Goal: Task Accomplishment & Management: Complete application form

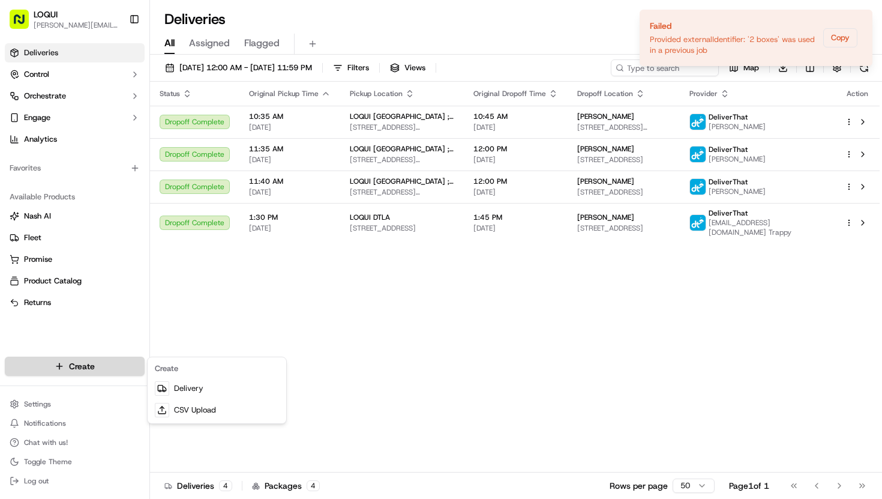
click at [79, 368] on html "LOQUI [PERSON_NAME][EMAIL_ADDRESS][DOMAIN_NAME] Toggle Sidebar Deliveries Contr…" at bounding box center [441, 249] width 882 height 499
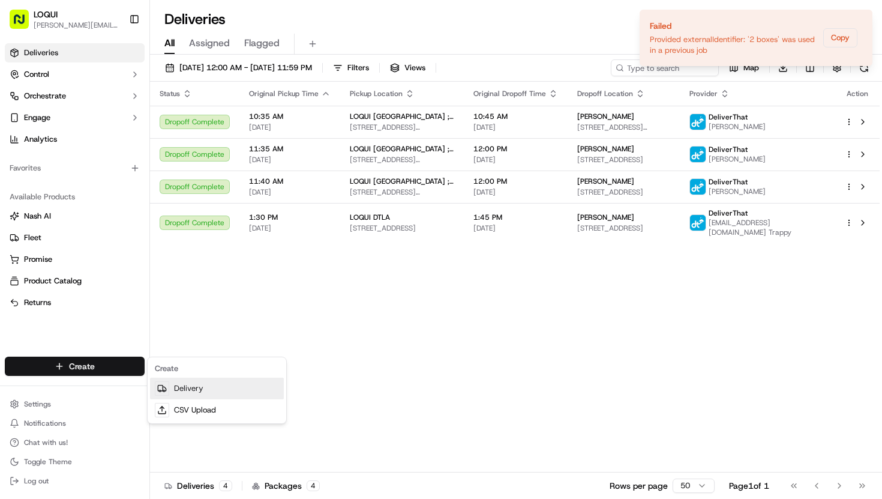
click at [188, 388] on link "Delivery" at bounding box center [217, 388] width 134 height 22
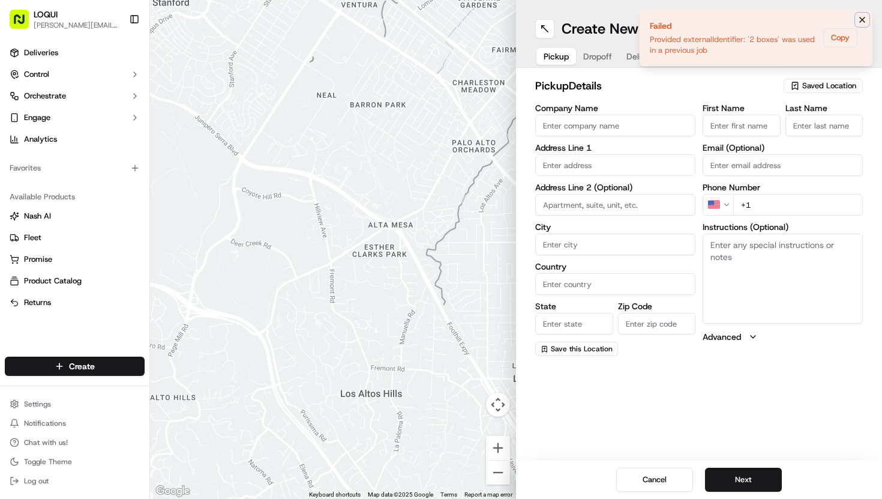
click at [860, 22] on icon "Notifications (F8)" at bounding box center [862, 20] width 10 height 10
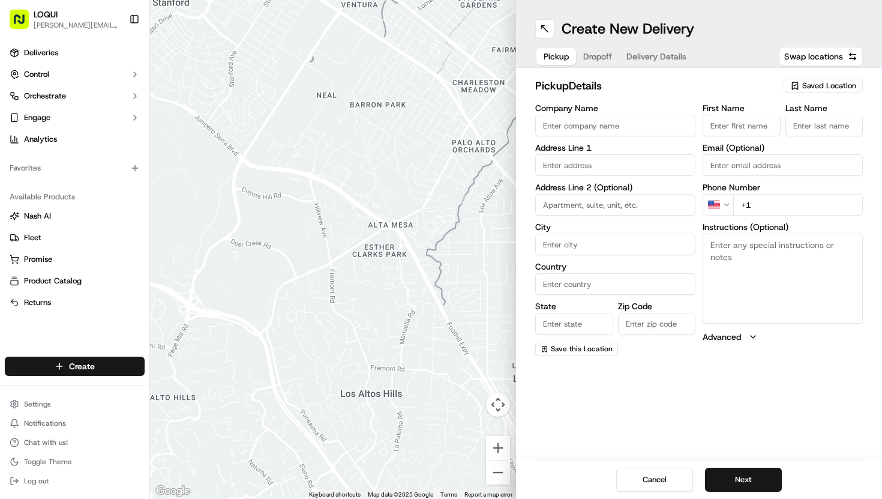
click at [814, 84] on span "Saved Location" at bounding box center [829, 85] width 54 height 11
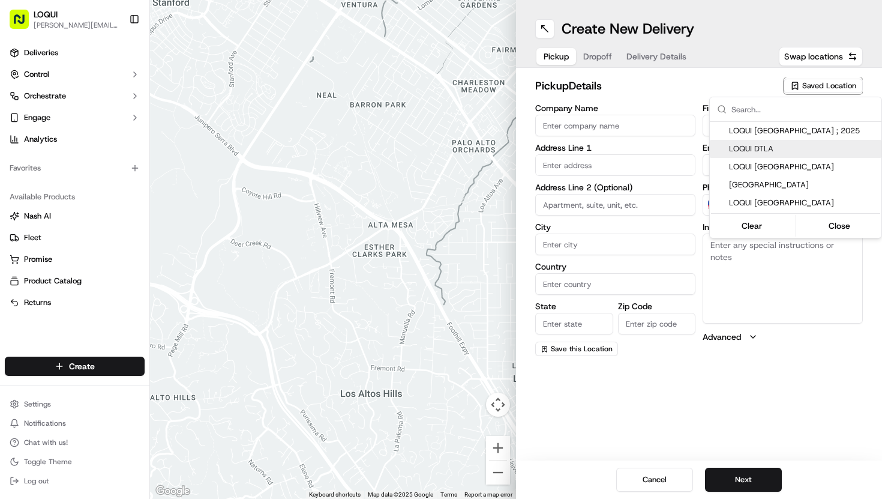
click at [778, 151] on span "LOQUI DTLA" at bounding box center [803, 148] width 148 height 11
type input "LOQUI DTLA"
type input "[STREET_ADDRESS]"
type input "#150"
type input "[GEOGRAPHIC_DATA]"
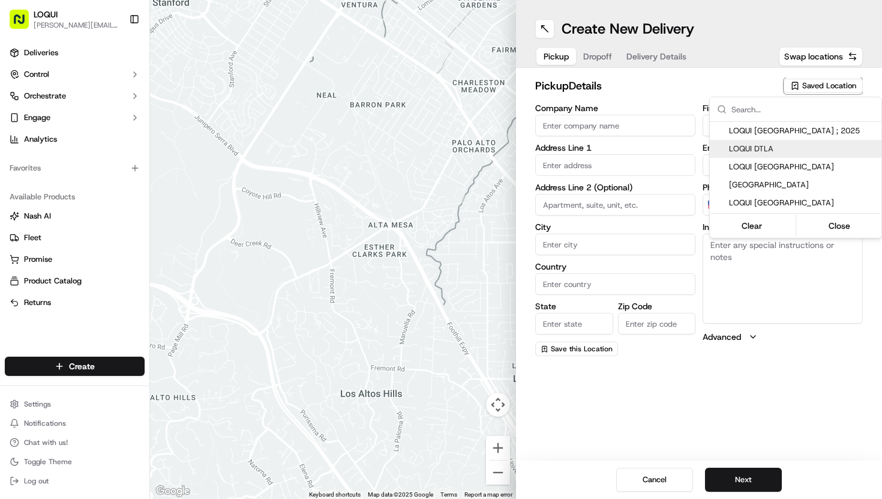
type input "US"
type input "CA"
type input "90013"
type input "[PERSON_NAME]"
type input "Stanciell"
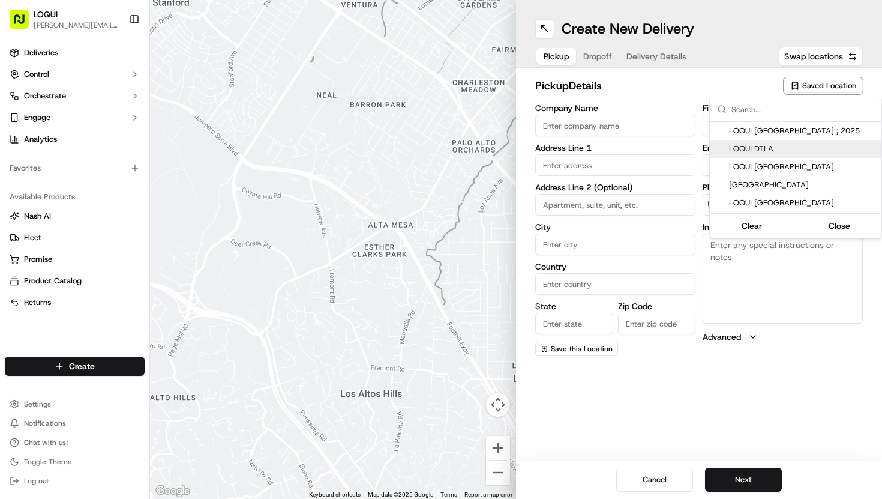
type input "[PERSON_NAME][EMAIL_ADDRESS][DOMAIN_NAME]"
type input "[PHONE_NUMBER]"
type textarea "Located next to [GEOGRAPHIC_DATA]. We are tucked into the back of the patio and…"
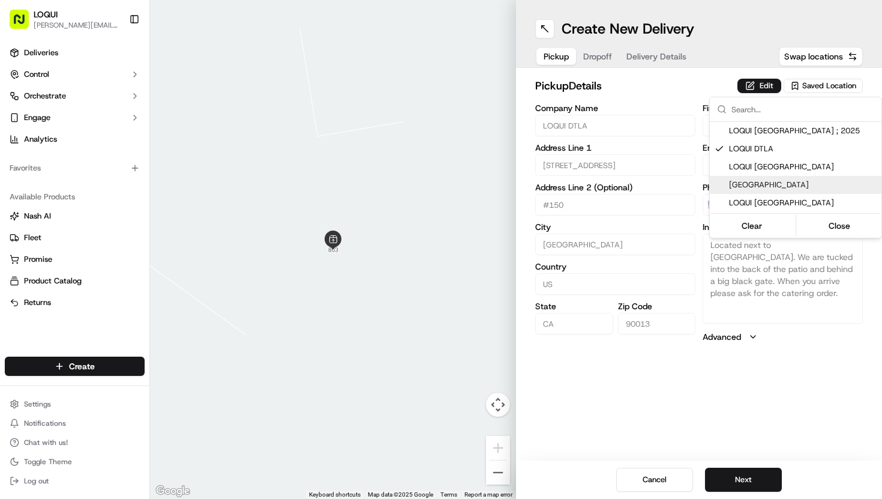
click at [748, 475] on html "LOQUI [PERSON_NAME][EMAIL_ADDRESS][DOMAIN_NAME] Toggle Sidebar Deliveries Contr…" at bounding box center [441, 249] width 882 height 499
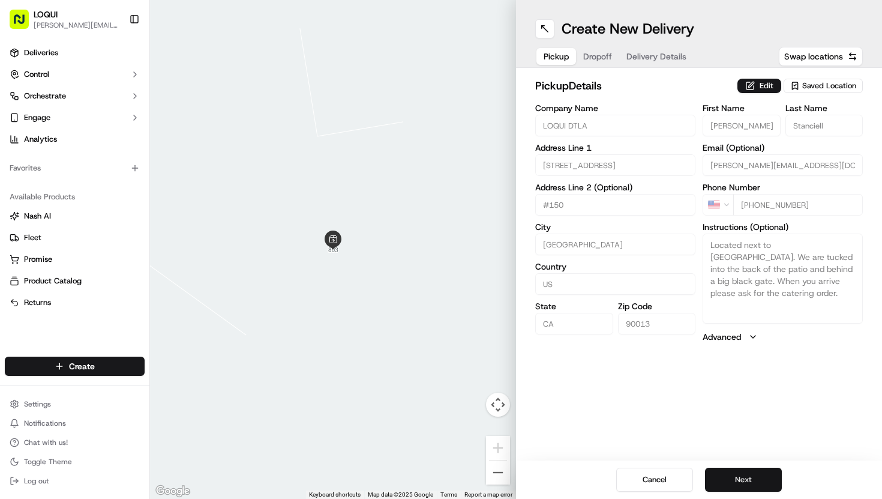
click at [744, 478] on button "Next" at bounding box center [743, 479] width 77 height 24
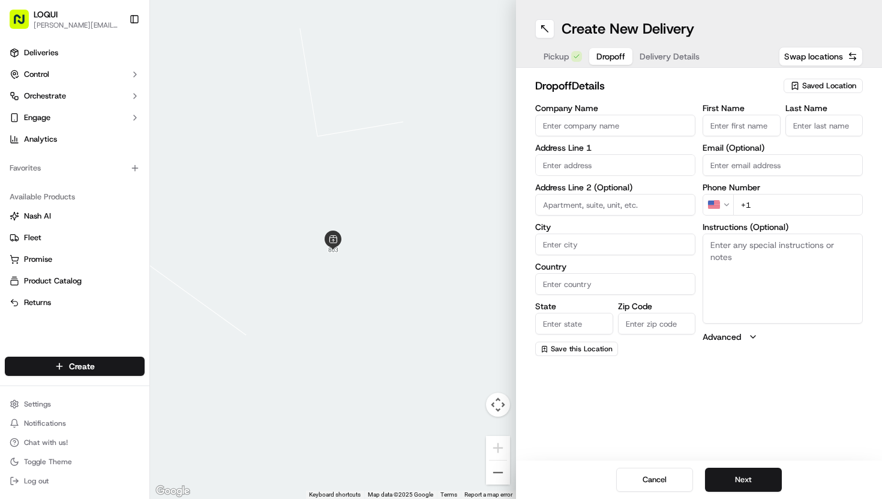
click at [749, 130] on input "First Name" at bounding box center [742, 126] width 78 height 22
type input "[PERSON_NAME]"
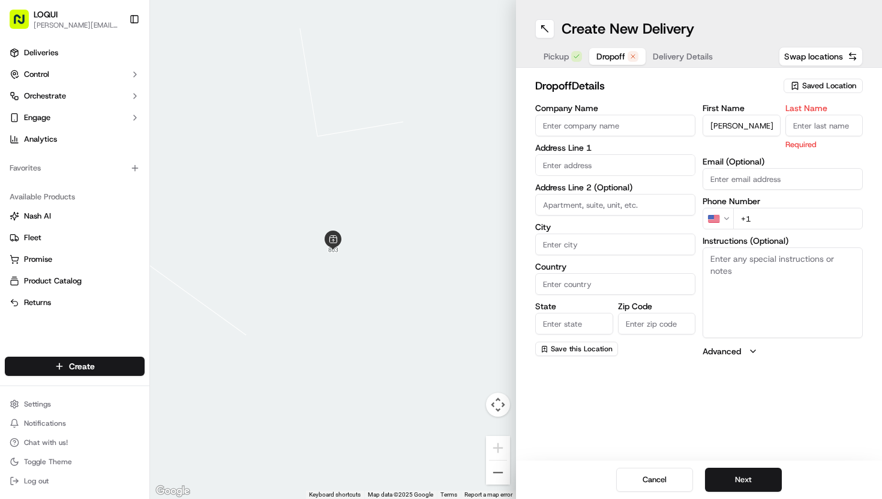
click at [834, 125] on input "Last Name" at bounding box center [824, 126] width 78 height 22
type input "[PERSON_NAME]"
click at [775, 175] on input "Email (Optional)" at bounding box center [783, 179] width 160 height 22
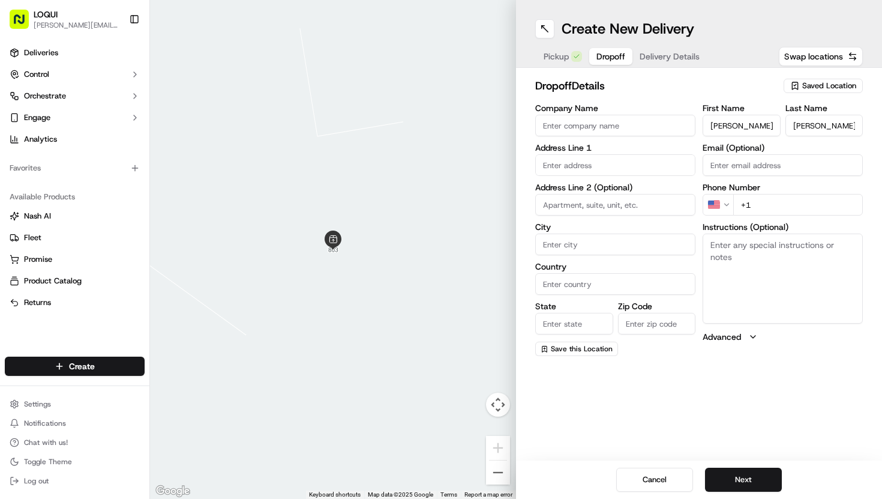
paste input "[EMAIL_ADDRESS][DOMAIN_NAME]"
type input "[EMAIL_ADDRESS][DOMAIN_NAME]"
click at [560, 158] on input "text" at bounding box center [615, 165] width 160 height 22
paste input "[STREET_ADDRESS]"
type input "[STREET_ADDRESS]"
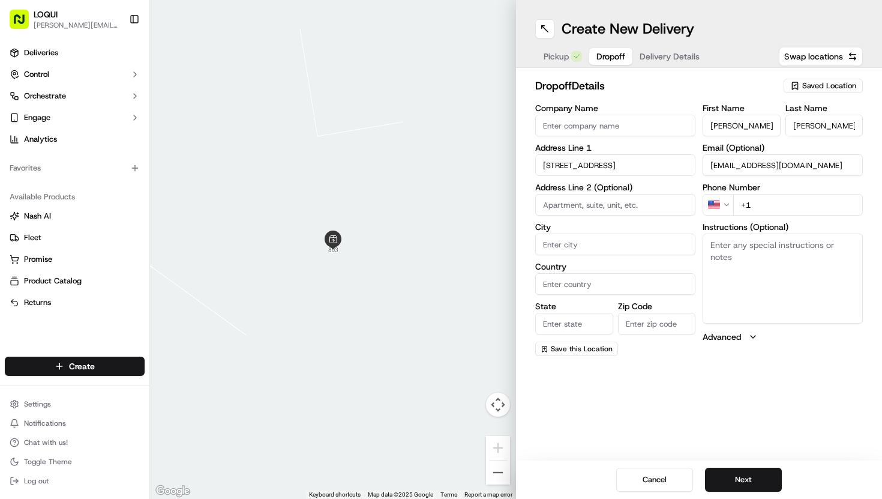
click at [622, 209] on input at bounding box center [615, 205] width 160 height 22
type input "suite 3000"
click at [569, 249] on input "City" at bounding box center [615, 244] width 160 height 22
type input "[GEOGRAPHIC_DATA]"
type input "LOQUI DTLA"
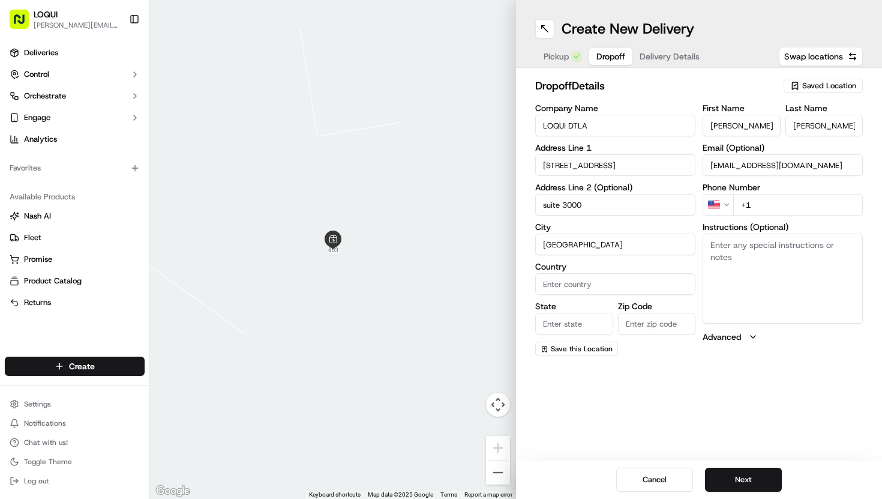
type input "[GEOGRAPHIC_DATA]"
type input "CA"
type input "90013"
click at [598, 136] on div "Company Name LOQUI DTLA Address Line 1 [STREET_ADDRESS] Address Line 2 (Optiona…" at bounding box center [615, 230] width 160 height 252
drag, startPoint x: 593, startPoint y: 121, endPoint x: 502, endPoint y: 119, distance: 91.2
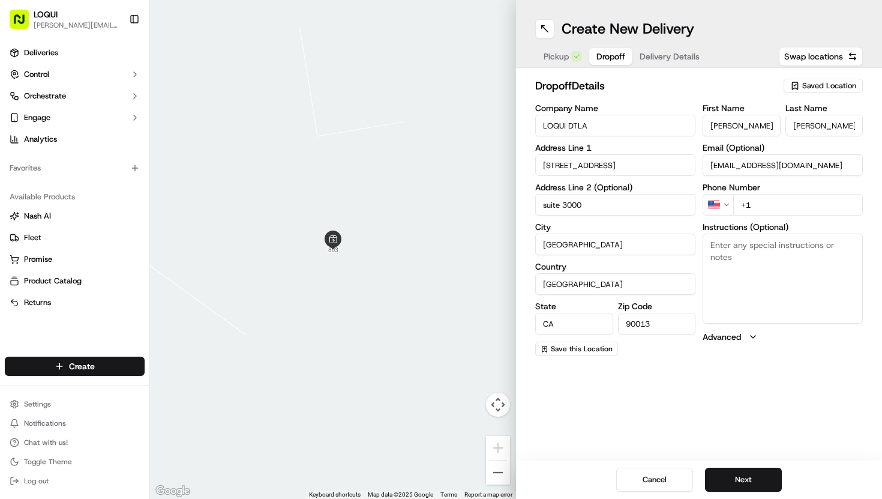
click at [502, 119] on div "← Move left → Move right ↑ Move up ↓ Move down + Zoom in - Zoom out Home Jump l…" at bounding box center [516, 249] width 732 height 499
click at [658, 322] on input "90013" at bounding box center [657, 324] width 78 height 22
type input "90017"
click at [660, 383] on div "Create New Delivery Pickup Dropoff Delivery Details Swap locations dropoff Deta…" at bounding box center [699, 249] width 366 height 499
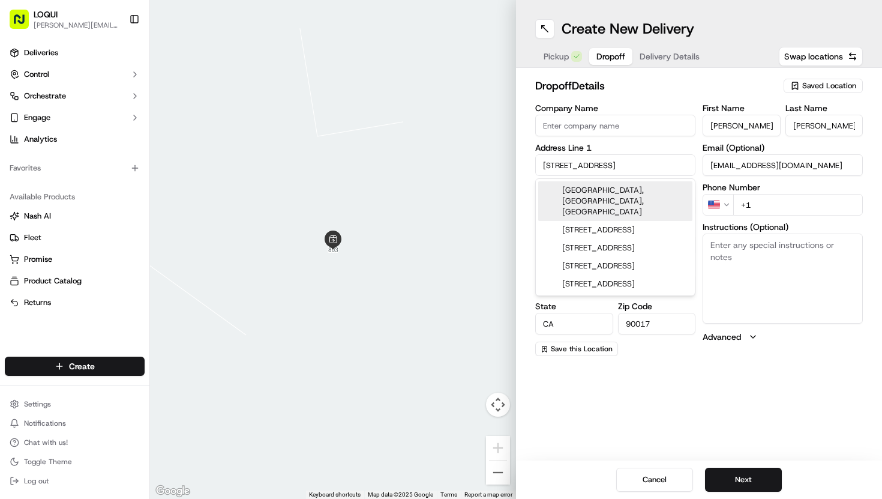
drag, startPoint x: 636, startPoint y: 170, endPoint x: 512, endPoint y: 167, distance: 123.6
click at [512, 167] on div "← Move left → Move right ↑ Move up ↓ Move down + Zoom in - Zoom out Home Jump l…" at bounding box center [516, 249] width 732 height 499
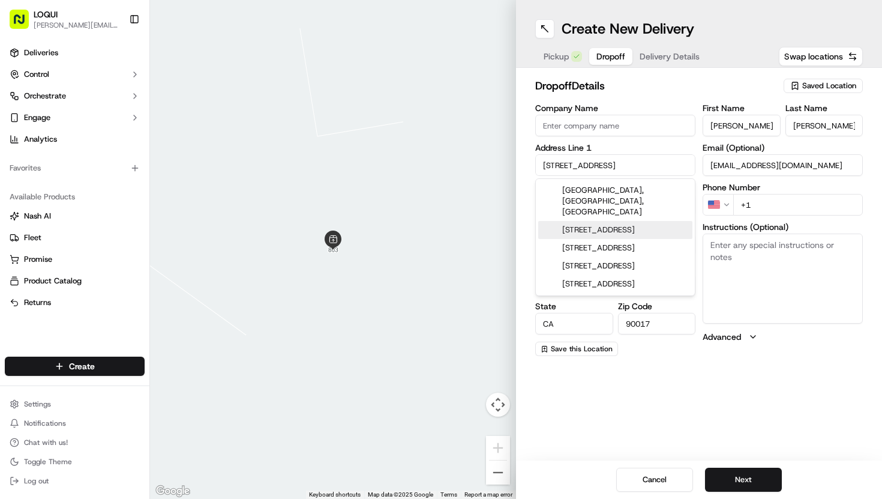
click at [591, 221] on div "[STREET_ADDRESS]" at bounding box center [615, 230] width 154 height 18
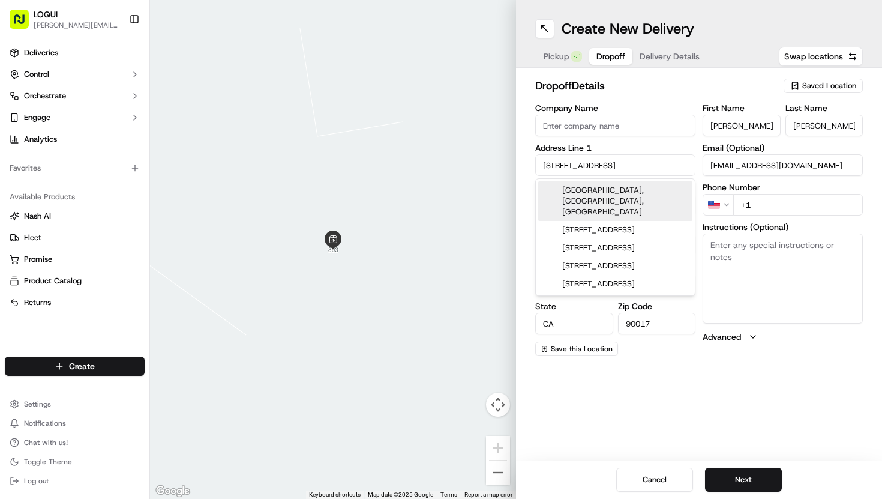
type input "[STREET_ADDRESS]"
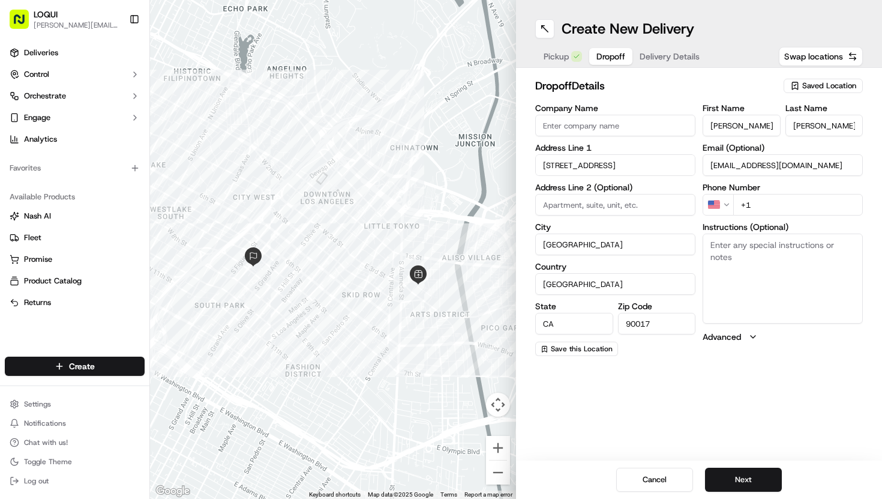
type input "u"
type input "suite 3000"
click at [762, 203] on input "+1" at bounding box center [798, 205] width 130 height 22
paste input "62 667 86454"
drag, startPoint x: 804, startPoint y: 208, endPoint x: 720, endPoint y: 208, distance: 84.0
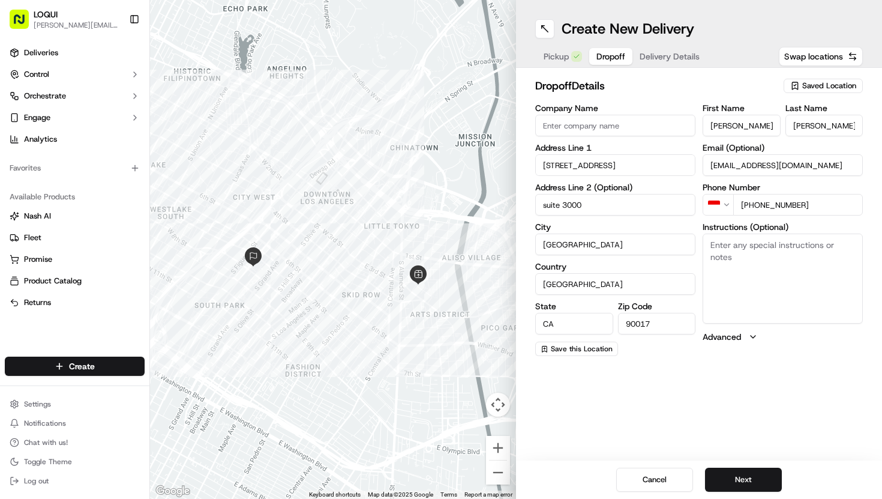
click at [720, 208] on div "ID [PHONE_NUMBER]" at bounding box center [783, 205] width 160 height 22
type input "+1"
click at [786, 202] on input "+1" at bounding box center [798, 205] width 130 height 22
click at [771, 209] on input "+1" at bounding box center [798, 205] width 130 height 22
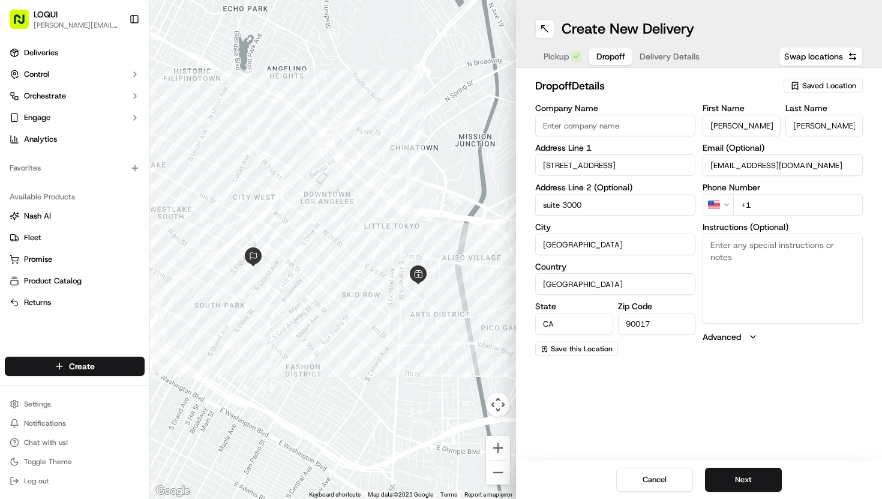
click at [769, 205] on input "+1" at bounding box center [798, 205] width 130 height 22
click at [754, 258] on textarea "Instructions (Optional)" at bounding box center [783, 278] width 160 height 90
click at [772, 204] on input "+1" at bounding box center [798, 205] width 130 height 22
click at [754, 260] on textarea "Instructions (Optional)" at bounding box center [783, 278] width 160 height 90
paste textarea "[PHONE_NUMBER]"
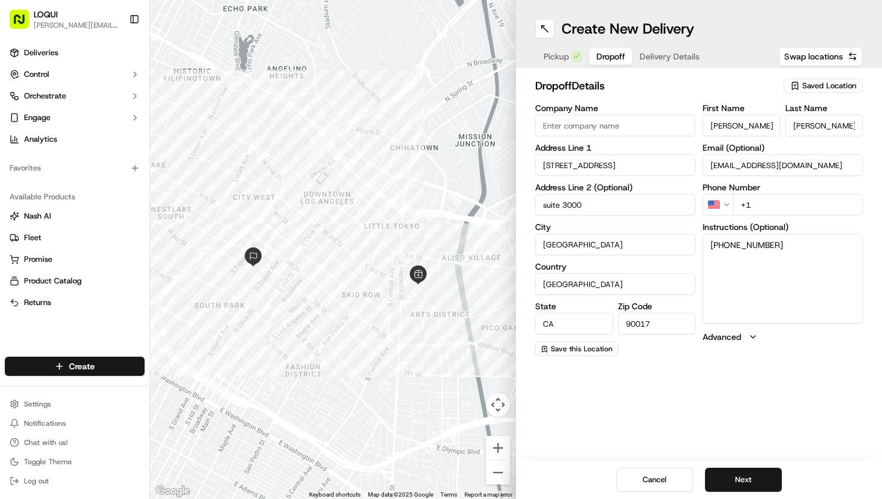
type textarea "[PHONE_NUMBER]"
click at [770, 203] on input "+1" at bounding box center [798, 205] width 130 height 22
type input "[PHONE_NUMBER]"
click at [712, 243] on textarea "[PHONE_NUMBER]" at bounding box center [783, 278] width 160 height 90
click at [710, 245] on textarea "[PHONE_NUMBER]" at bounding box center [783, 278] width 160 height 90
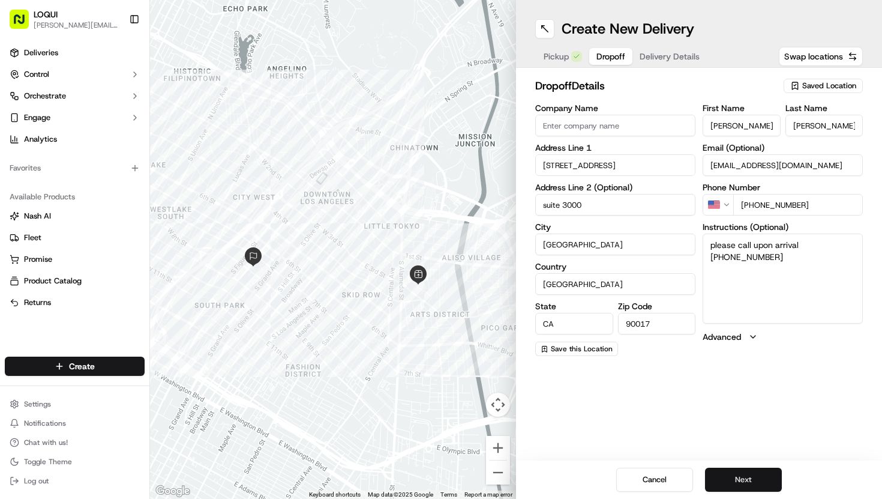
type textarea "please call upon arrival [PHONE_NUMBER]"
click at [746, 480] on button "Next" at bounding box center [743, 479] width 77 height 24
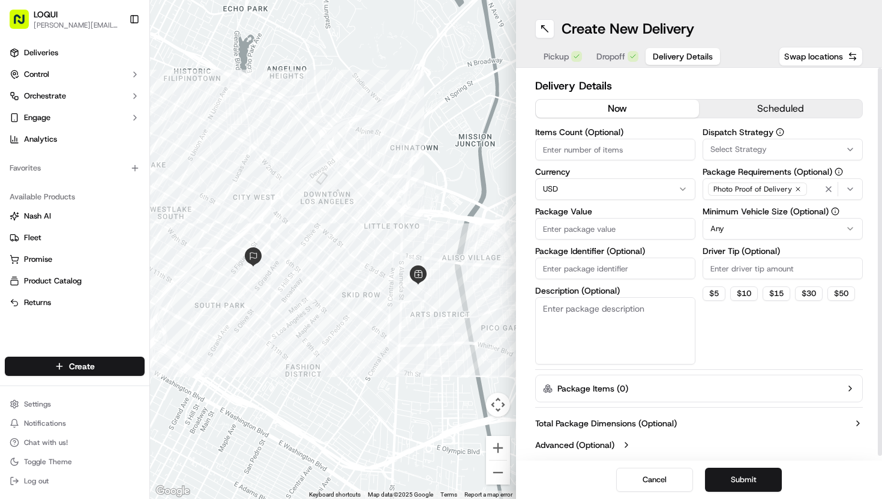
click at [723, 109] on button "scheduled" at bounding box center [780, 109] width 163 height 18
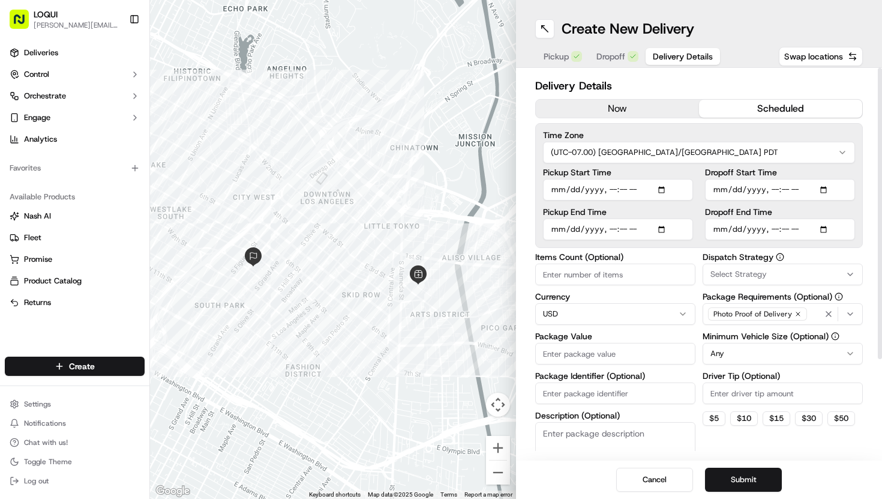
click at [667, 188] on input "Pickup Start Time" at bounding box center [618, 190] width 150 height 22
click at [665, 188] on input "Pickup Start Time" at bounding box center [618, 190] width 150 height 22
type input "[DATE]T11:25"
click at [731, 127] on div "Time Zone (UTC-07.00) [GEOGRAPHIC_DATA]/[GEOGRAPHIC_DATA] PDT Pickup Start Time…" at bounding box center [699, 185] width 328 height 125
click at [668, 229] on input "Pickup End Time" at bounding box center [618, 229] width 150 height 22
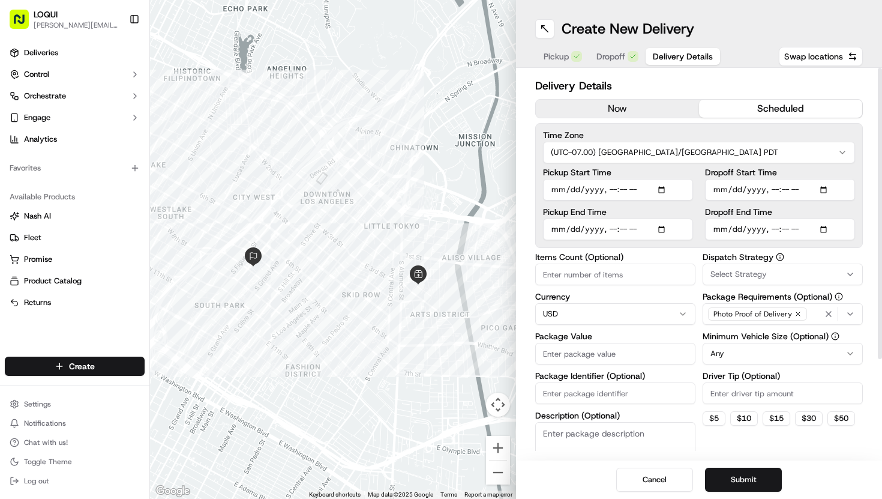
type input "[DATE]T11:30"
click at [827, 190] on input "Dropoff Start Time" at bounding box center [780, 190] width 150 height 22
type input "[DATE]T11:40"
click at [866, 198] on div "Delivery Details now scheduled Time Zone (UTC-07.00) America/[GEOGRAPHIC_DATA] …" at bounding box center [699, 264] width 366 height 392
click at [822, 227] on input "Dropoff End Time" at bounding box center [780, 229] width 150 height 22
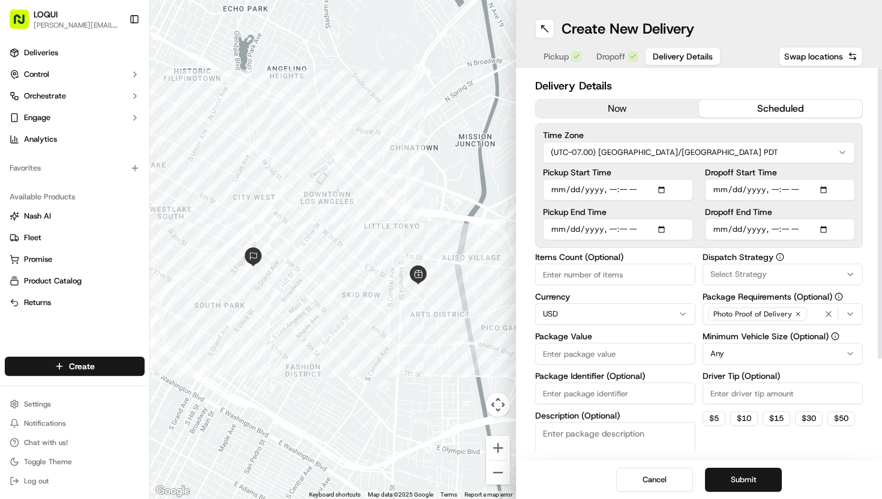
click at [827, 229] on input "Dropoff End Time" at bounding box center [780, 229] width 150 height 22
type input "[DATE]T11:45"
click at [865, 217] on div "Delivery Details now scheduled Time Zone (UTC-07.00) America/[GEOGRAPHIC_DATA] …" at bounding box center [699, 264] width 366 height 392
click at [610, 392] on input "Package Identifier (Optional)" at bounding box center [615, 393] width 160 height 22
type input "2 large bags"
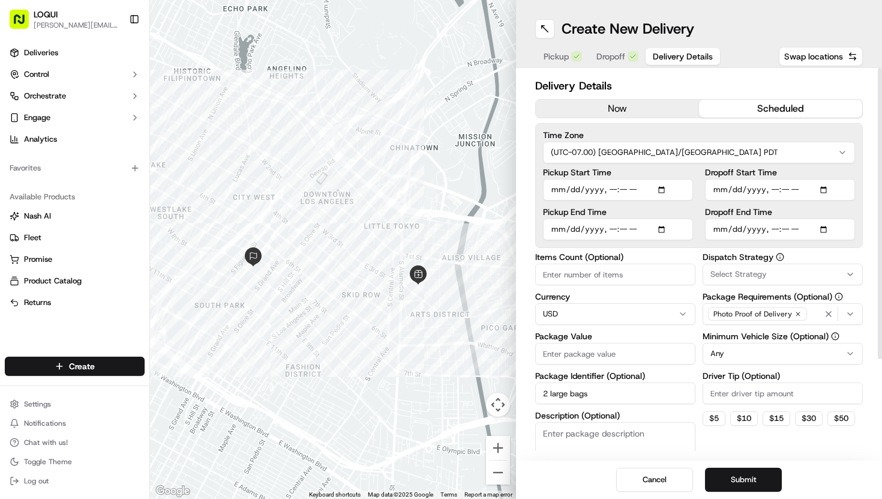
click at [772, 391] on input "Driver Tip (Optional)" at bounding box center [783, 393] width 160 height 22
type input "20"
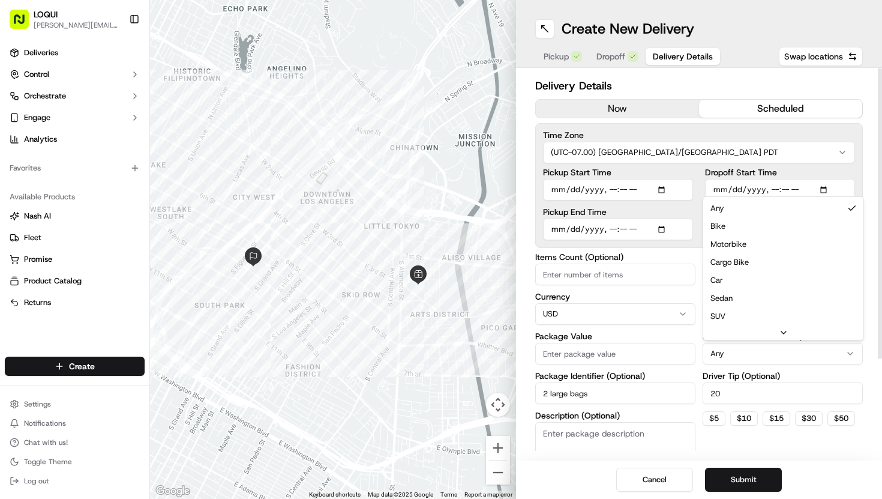
click at [736, 361] on html "LOQUI [PERSON_NAME][EMAIL_ADDRESS][DOMAIN_NAME] Toggle Sidebar Deliveries Contr…" at bounding box center [441, 249] width 882 height 499
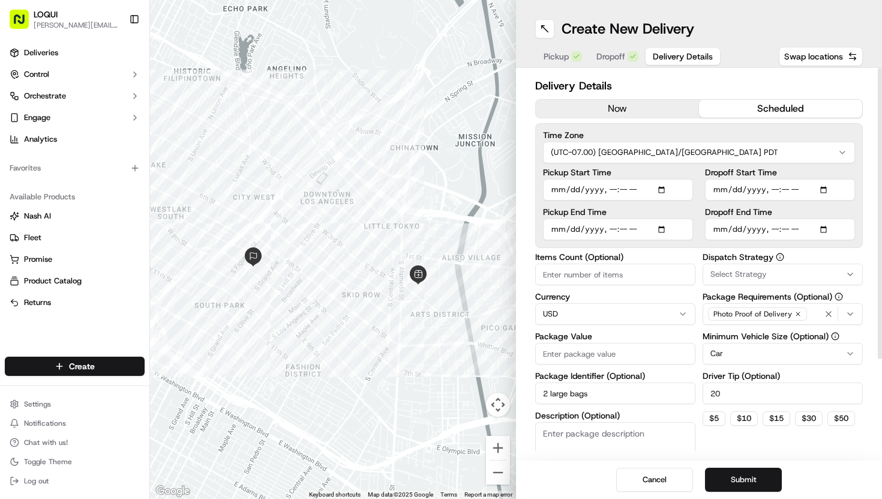
click at [747, 268] on button "Select Strategy" at bounding box center [783, 274] width 160 height 22
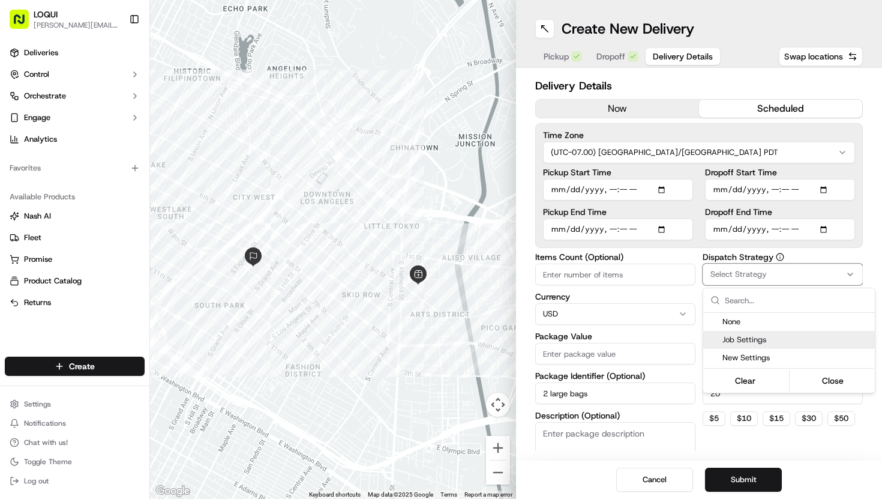
click at [742, 337] on span "Job Settings" at bounding box center [796, 339] width 148 height 11
click at [655, 353] on html "LOQUI [PERSON_NAME][EMAIL_ADDRESS][DOMAIN_NAME] Toggle Sidebar Deliveries Contr…" at bounding box center [441, 249] width 882 height 499
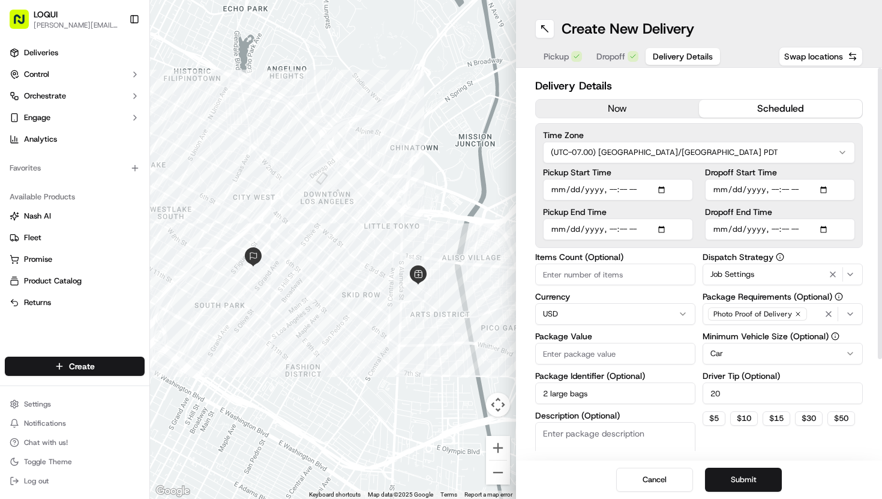
click at [655, 353] on input "Package Value" at bounding box center [615, 354] width 160 height 22
type input "3"
type input "480"
click at [747, 473] on button "Submit" at bounding box center [743, 479] width 77 height 24
